Goal: Check status: Check status

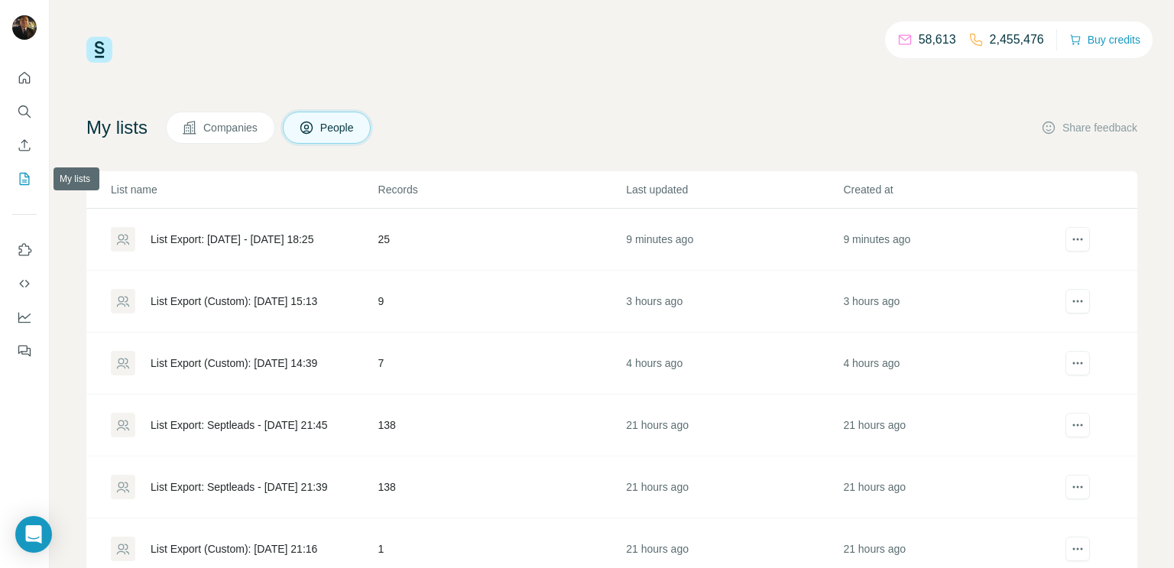
click at [24, 178] on icon "My lists" at bounding box center [24, 178] width 15 height 15
click at [27, 180] on icon "My lists" at bounding box center [24, 178] width 15 height 15
click at [21, 181] on icon "My lists" at bounding box center [24, 178] width 15 height 15
click at [28, 183] on icon "My lists" at bounding box center [24, 178] width 15 height 15
click at [192, 243] on div "List Export: [DATE] - [DATE] 18:25" at bounding box center [232, 239] width 163 height 15
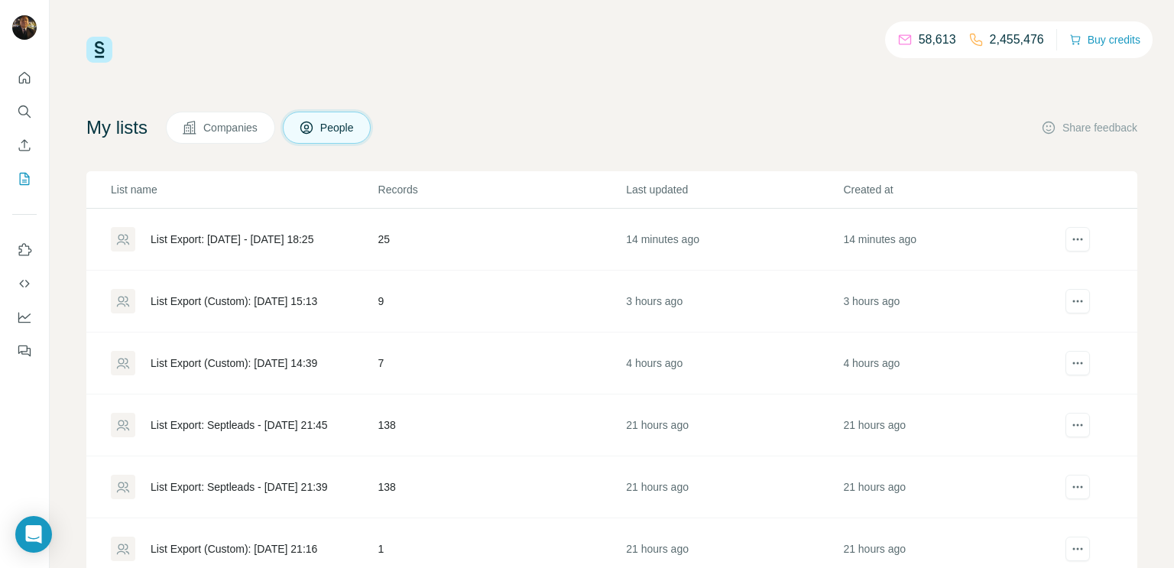
click at [191, 238] on div "List Export: [DATE] - [DATE] 18:25" at bounding box center [232, 239] width 163 height 15
click at [313, 239] on div "List Export: [DATE] - [DATE] 18:35" at bounding box center [232, 239] width 163 height 15
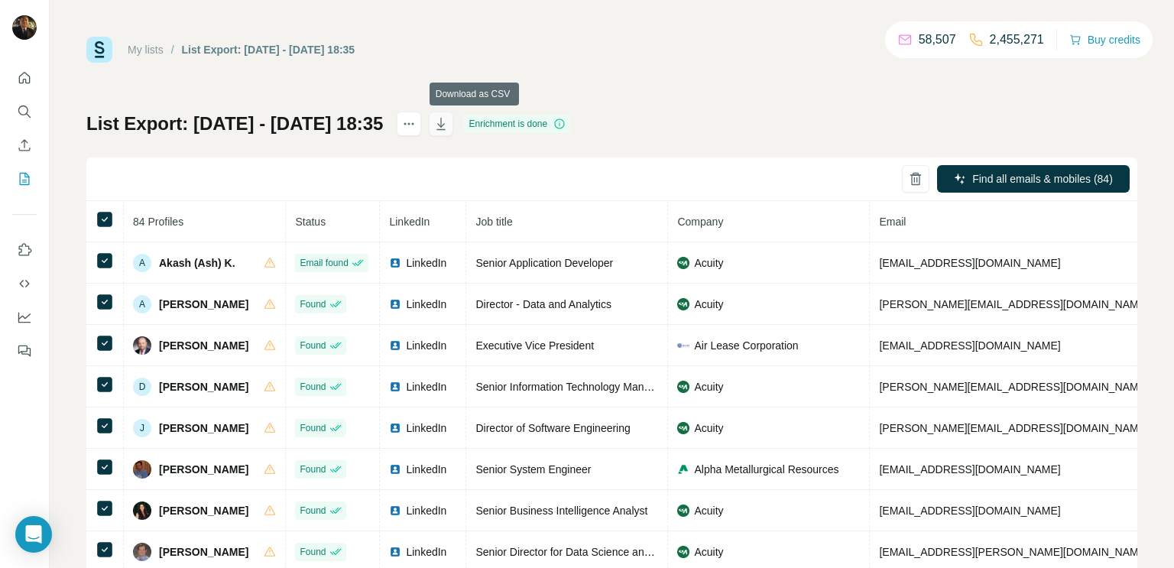
click at [449, 127] on icon "button" at bounding box center [440, 123] width 15 height 15
click at [446, 124] on icon "button" at bounding box center [441, 124] width 8 height 12
